Goal: Information Seeking & Learning: Learn about a topic

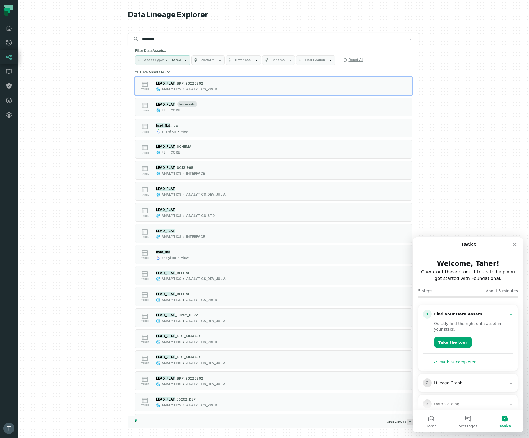
type input "*********"
click at [172, 60] on span "2 Filtered" at bounding box center [173, 60] width 16 height 4
click at [243, 60] on span "Database" at bounding box center [243, 60] width 16 height 4
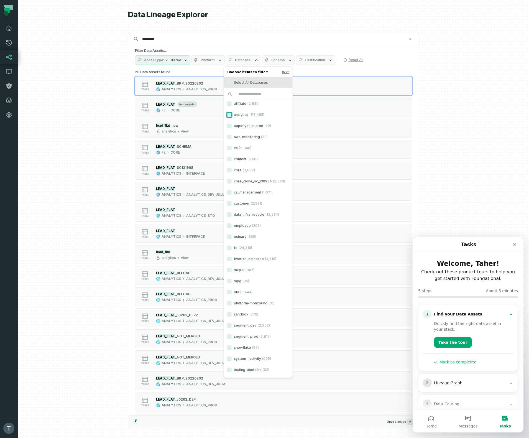
click at [227, 114] on button "analytics (116,455)" at bounding box center [229, 114] width 4 height 4
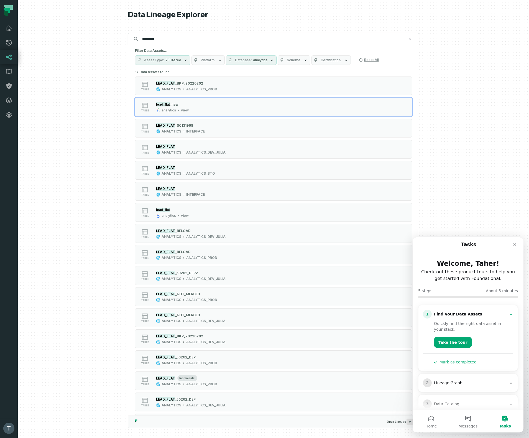
click at [76, 107] on div at bounding box center [273, 219] width 511 height 438
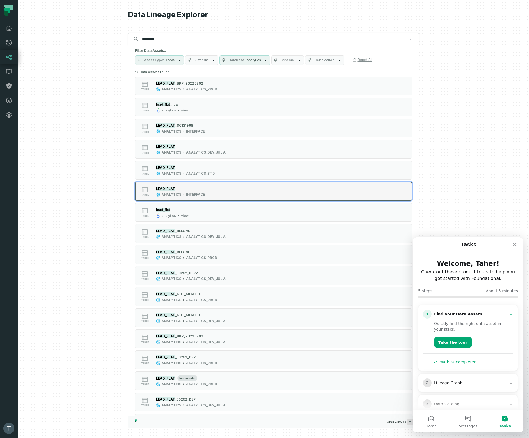
click at [212, 192] on div "table LEAD_FLAT ANALYTICS INTERFACE" at bounding box center [205, 191] width 138 height 11
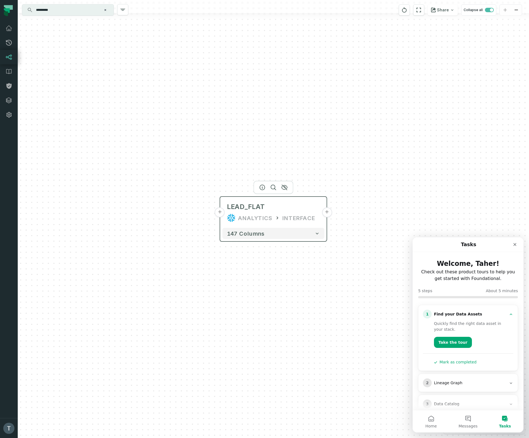
click at [326, 212] on button "+" at bounding box center [327, 212] width 10 height 10
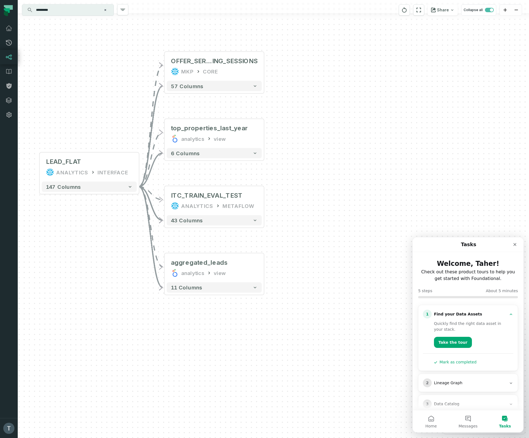
drag, startPoint x: 371, startPoint y: 215, endPoint x: 306, endPoint y: 145, distance: 95.8
click at [305, 145] on div "+ OFFER_SERVED_BOOK ING_SESSIONS MKP CORE + 57 columns - top_properties_last_ye…" at bounding box center [273, 219] width 511 height 438
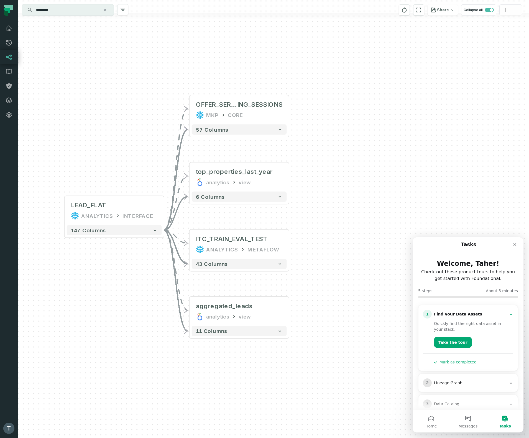
drag, startPoint x: 307, startPoint y: 148, endPoint x: 332, endPoint y: 192, distance: 50.1
click at [332, 192] on div "+ OFFER_SERVED_BOOK ING_SESSIONS MKP CORE + 57 columns - top_properties_last_ye…" at bounding box center [273, 219] width 511 height 438
